Goal: Navigation & Orientation: Understand site structure

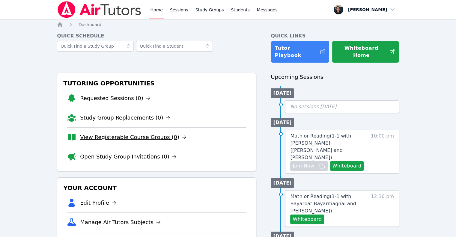
click at [118, 133] on link "View Registerable Course Groups (0)" at bounding box center [133, 137] width 106 height 8
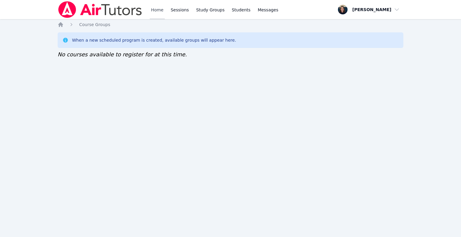
click at [156, 11] on link "Home" at bounding box center [157, 9] width 15 height 19
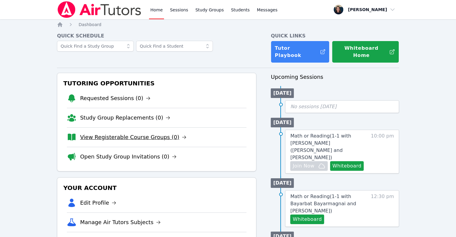
click at [110, 133] on link "View Registerable Course Groups (0)" at bounding box center [133, 137] width 106 height 8
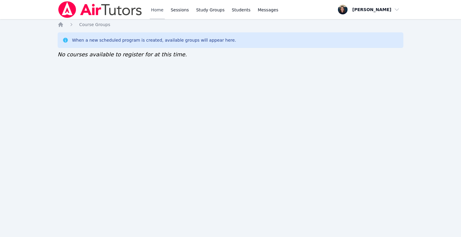
click at [155, 14] on link "Home" at bounding box center [157, 9] width 15 height 19
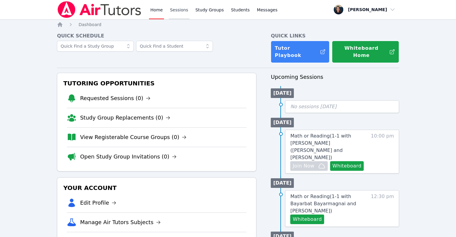
click at [169, 11] on link "Sessions" at bounding box center [179, 9] width 21 height 19
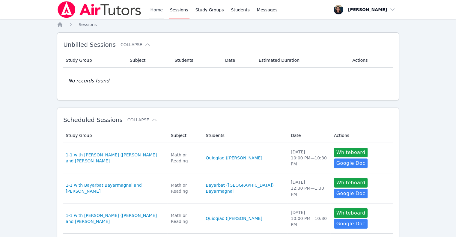
click at [152, 13] on link "Home" at bounding box center [156, 9] width 15 height 19
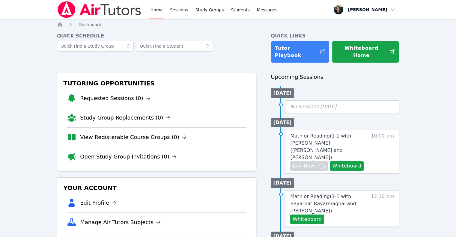
click at [175, 15] on link "Sessions" at bounding box center [179, 9] width 21 height 19
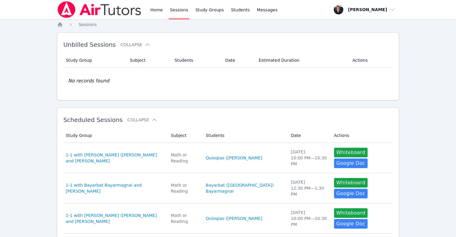
click at [142, 8] on div "Home Sessions Study Groups Students Messages" at bounding box center [168, 9] width 222 height 19
click at [148, 10] on div "Home Sessions Study Groups Students Messages" at bounding box center [168, 9] width 222 height 19
click at [149, 10] on link "Home" at bounding box center [156, 9] width 15 height 19
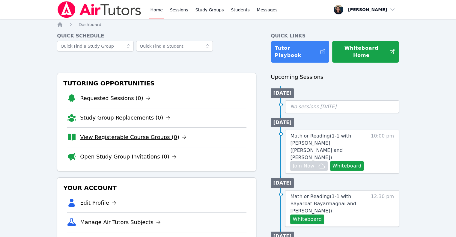
click at [98, 133] on link "View Registerable Course Groups (0)" at bounding box center [133, 137] width 106 height 8
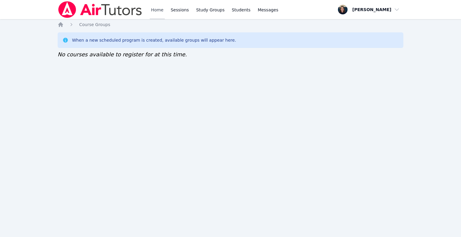
click at [159, 15] on link "Home" at bounding box center [157, 9] width 15 height 19
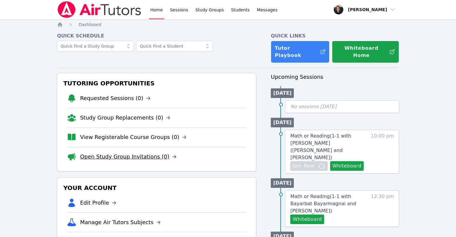
click at [114, 153] on link "Open Study Group Invitations (0)" at bounding box center [128, 157] width 97 height 8
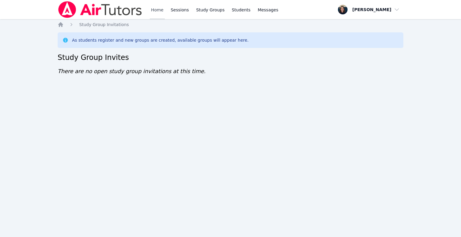
click at [162, 10] on link "Home" at bounding box center [157, 9] width 15 height 19
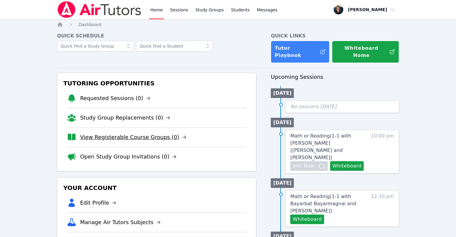
click at [119, 133] on link "View Registerable Course Groups (0)" at bounding box center [133, 137] width 106 height 8
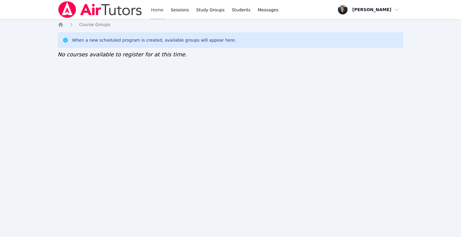
click at [160, 15] on link "Home" at bounding box center [157, 9] width 15 height 19
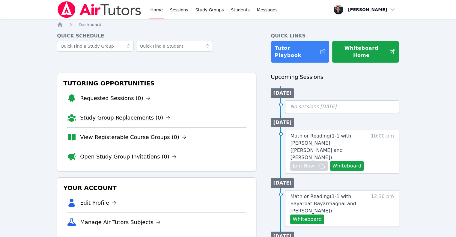
click at [116, 114] on link "Study Group Replacements (0)" at bounding box center [125, 118] width 90 height 8
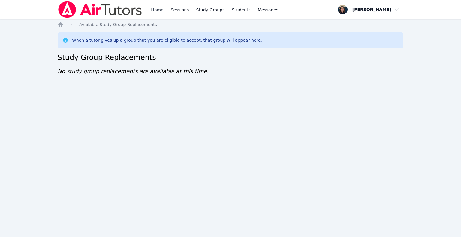
click at [160, 12] on link "Home" at bounding box center [157, 9] width 15 height 19
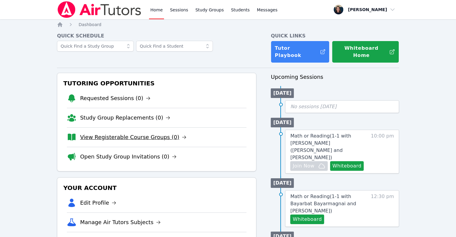
click at [126, 133] on link "View Registerable Course Groups (0)" at bounding box center [133, 137] width 106 height 8
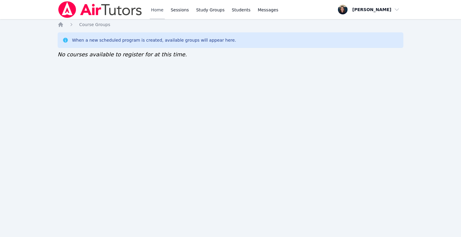
click at [162, 9] on link "Home" at bounding box center [157, 9] width 15 height 19
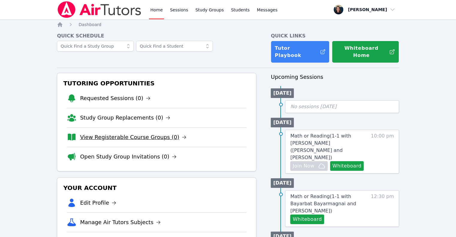
click at [116, 133] on link "View Registerable Course Groups (0)" at bounding box center [133, 137] width 106 height 8
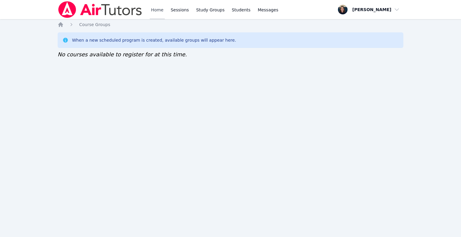
click at [154, 7] on link "Home" at bounding box center [157, 9] width 15 height 19
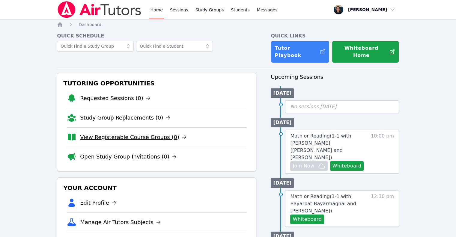
click at [103, 133] on link "View Registerable Course Groups (0)" at bounding box center [133, 137] width 106 height 8
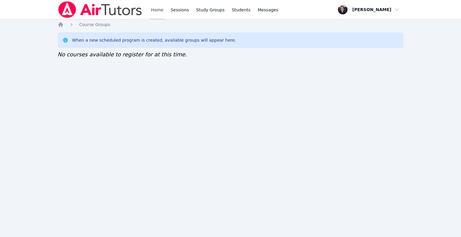
click at [158, 10] on link "Home" at bounding box center [157, 9] width 15 height 19
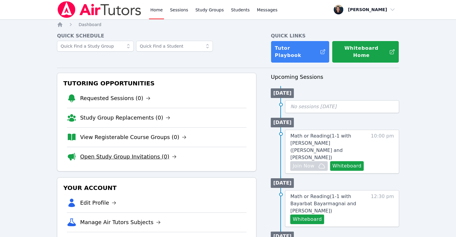
click at [138, 153] on link "Open Study Group Invitations (0)" at bounding box center [128, 157] width 97 height 8
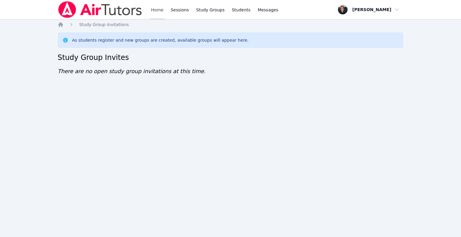
click at [159, 15] on link "Home" at bounding box center [157, 9] width 15 height 19
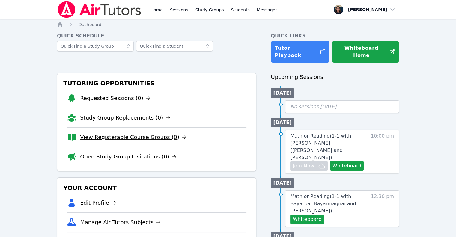
click at [124, 133] on link "View Registerable Course Groups (0)" at bounding box center [133, 137] width 106 height 8
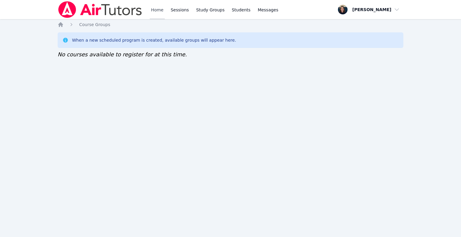
click at [152, 9] on link "Home" at bounding box center [157, 9] width 15 height 19
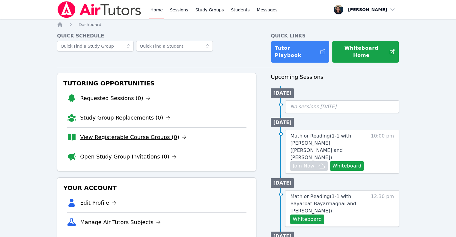
click at [128, 133] on link "View Registerable Course Groups (0)" at bounding box center [133, 137] width 106 height 8
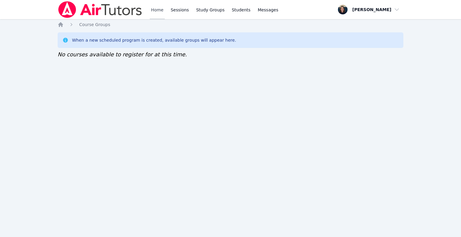
click at [154, 13] on link "Home" at bounding box center [157, 9] width 15 height 19
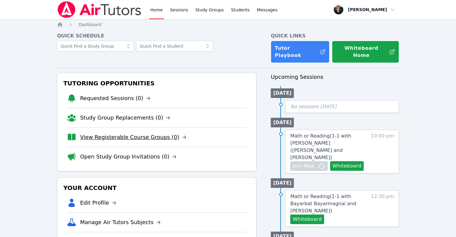
click at [109, 133] on link "View Registerable Course Groups (0)" at bounding box center [133, 137] width 106 height 8
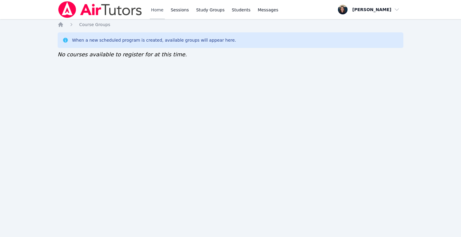
click at [150, 16] on link "Home" at bounding box center [157, 9] width 15 height 19
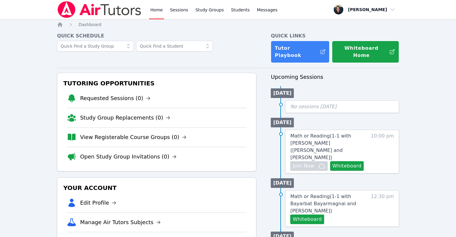
click at [164, 10] on div "Home Sessions Study Groups Students Messages" at bounding box center [214, 9] width 130 height 19
click at [170, 12] on link "Sessions" at bounding box center [179, 9] width 21 height 19
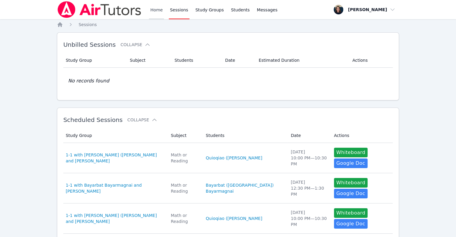
click at [149, 12] on link "Home" at bounding box center [156, 9] width 15 height 19
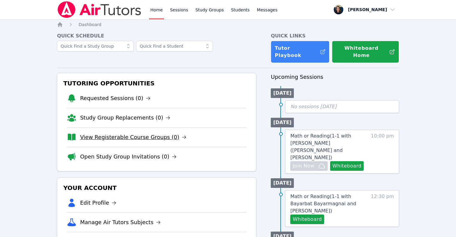
click at [123, 133] on link "View Registerable Course Groups (0)" at bounding box center [133, 137] width 106 height 8
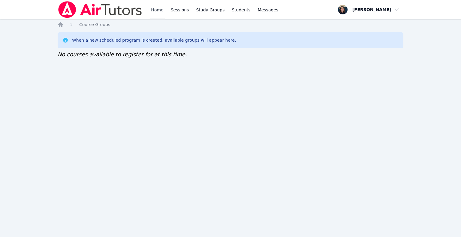
click at [156, 15] on link "Home" at bounding box center [157, 9] width 15 height 19
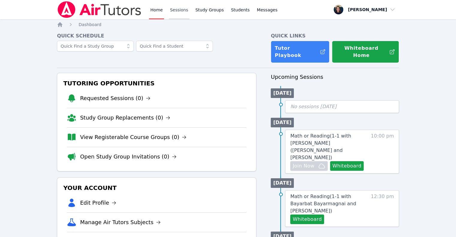
click at [170, 13] on link "Sessions" at bounding box center [179, 9] width 21 height 19
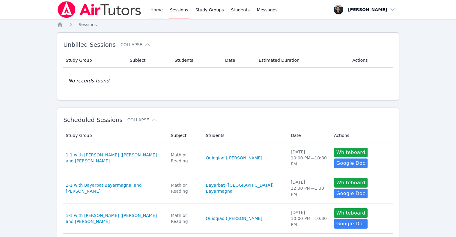
click at [152, 10] on link "Home" at bounding box center [156, 9] width 15 height 19
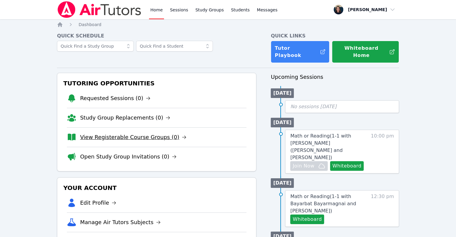
click at [103, 133] on link "View Registerable Course Groups (0)" at bounding box center [133, 137] width 106 height 8
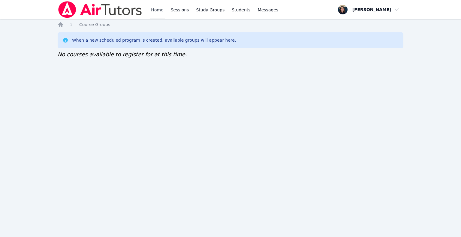
click at [154, 10] on link "Home" at bounding box center [157, 9] width 15 height 19
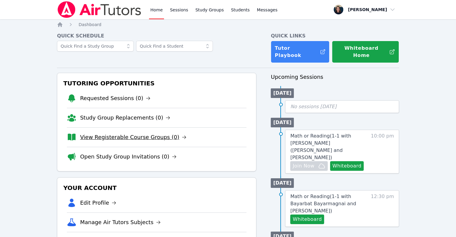
click at [104, 133] on link "View Registerable Course Groups (0)" at bounding box center [133, 137] width 106 height 8
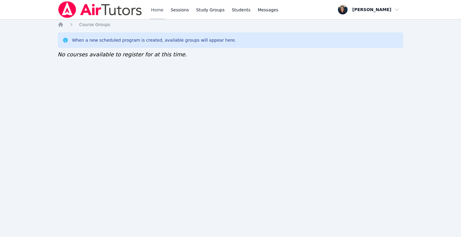
click at [158, 11] on link "Home" at bounding box center [157, 9] width 15 height 19
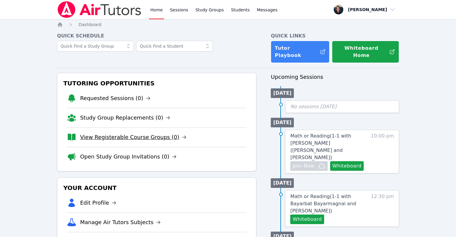
click at [105, 133] on link "View Registerable Course Groups (0)" at bounding box center [133, 137] width 106 height 8
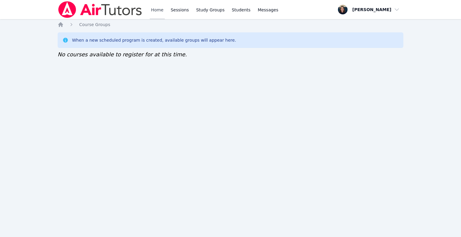
click at [155, 12] on link "Home" at bounding box center [157, 9] width 15 height 19
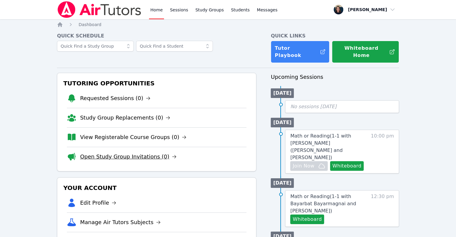
click at [117, 153] on link "Open Study Group Invitations (0)" at bounding box center [128, 157] width 97 height 8
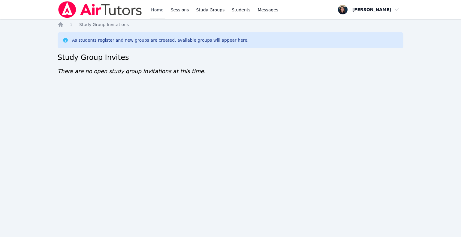
click at [158, 9] on link "Home" at bounding box center [157, 9] width 15 height 19
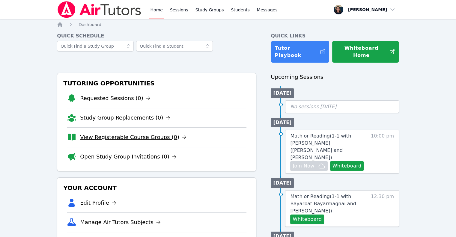
click at [112, 133] on link "View Registerable Course Groups (0)" at bounding box center [133, 137] width 106 height 8
